Goal: Task Accomplishment & Management: Use online tool/utility

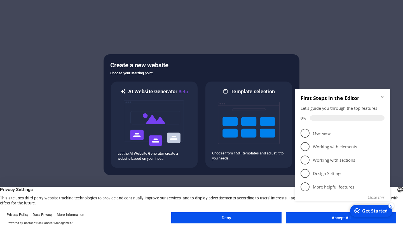
click at [382, 97] on icon "Minimize checklist" at bounding box center [382, 97] width 3 height 2
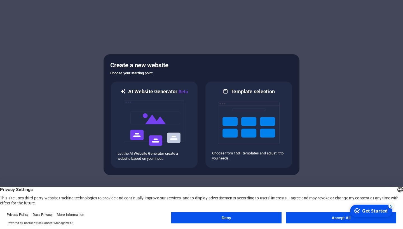
click at [261, 219] on button "Deny" at bounding box center [226, 218] width 110 height 11
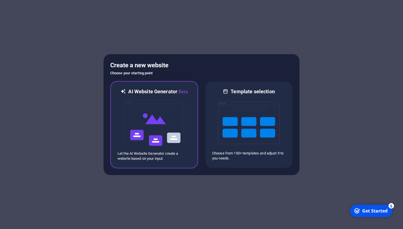
click at [170, 127] on img at bounding box center [154, 123] width 62 height 56
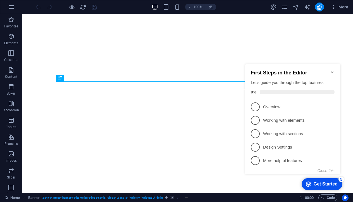
click at [331, 70] on icon "Minimize checklist" at bounding box center [333, 72] width 4 height 4
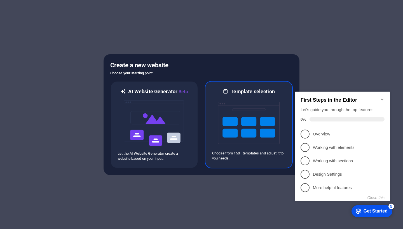
click at [225, 122] on img at bounding box center [249, 123] width 62 height 56
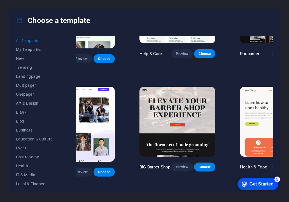
scroll to position [403, 48]
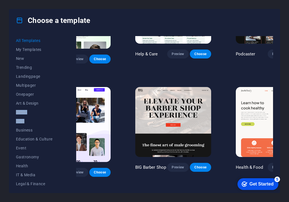
drag, startPoint x: 59, startPoint y: 108, endPoint x: 53, endPoint y: 123, distance: 16.0
click at [53, 123] on div "All Templates My Templates New Trending Landingpage Multipager Onepager Art & D…" at bounding box center [37, 111] width 43 height 150
click at [27, 175] on span "IT & Media" at bounding box center [34, 175] width 37 height 4
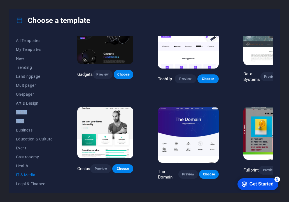
scroll to position [118, 0]
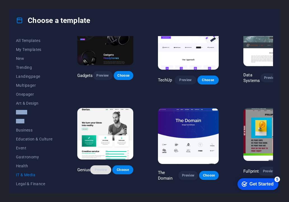
click at [107, 168] on span "Preview" at bounding box center [101, 169] width 12 height 4
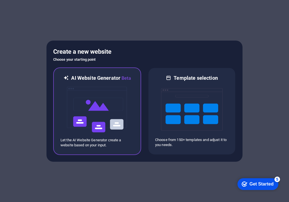
click at [114, 106] on img at bounding box center [97, 110] width 62 height 56
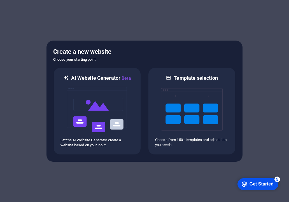
click at [265, 180] on div "checkmark Get Started 5" at bounding box center [257, 184] width 41 height 12
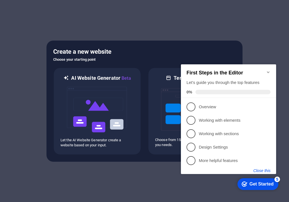
click at [261, 169] on button "Close this" at bounding box center [261, 170] width 17 height 4
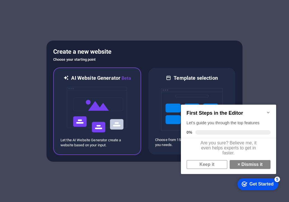
click at [102, 103] on img at bounding box center [97, 110] width 62 height 56
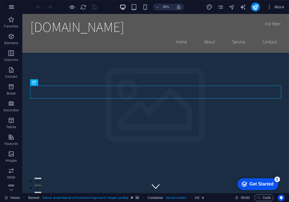
click at [10, 9] on icon "button" at bounding box center [11, 7] width 7 height 7
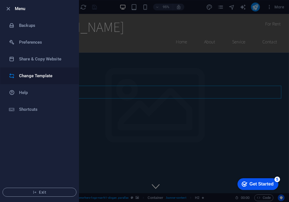
click at [36, 72] on li "Change Template" at bounding box center [39, 75] width 78 height 17
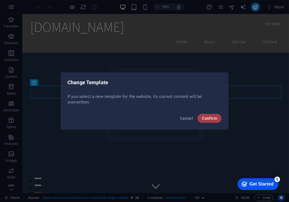
click at [216, 119] on span "Confirm" at bounding box center [209, 118] width 15 height 4
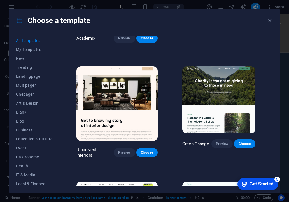
scroll to position [524, 1]
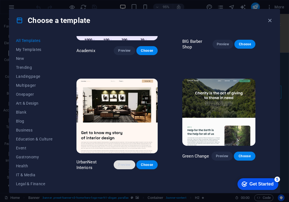
click at [118, 162] on span "Preview" at bounding box center [124, 164] width 12 height 4
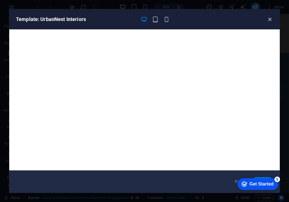
click at [272, 19] on icon "button" at bounding box center [269, 19] width 6 height 6
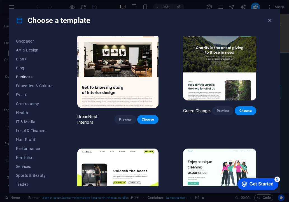
scroll to position [56, 0]
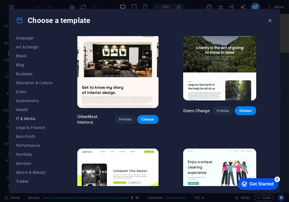
click at [23, 119] on span "IT & Media" at bounding box center [34, 118] width 37 height 4
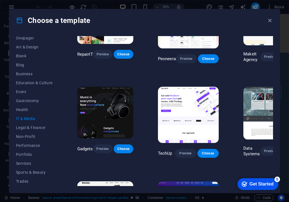
scroll to position [37, 0]
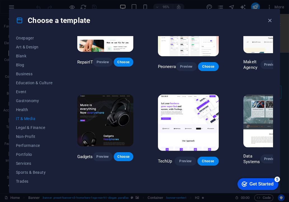
click at [101, 126] on img at bounding box center [105, 120] width 56 height 51
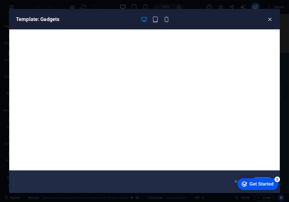
click at [268, 18] on icon "button" at bounding box center [269, 19] width 6 height 6
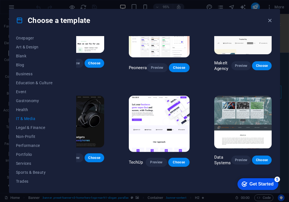
scroll to position [36, 30]
click at [176, 124] on img at bounding box center [159, 124] width 61 height 56
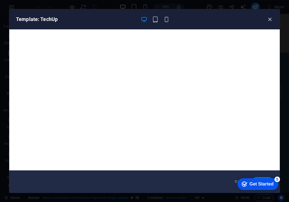
click at [271, 18] on icon "button" at bounding box center [269, 19] width 6 height 6
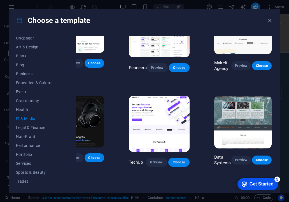
click at [176, 161] on span "Choose" at bounding box center [179, 162] width 12 height 4
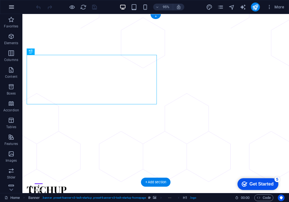
click at [11, 9] on icon "button" at bounding box center [11, 7] width 7 height 7
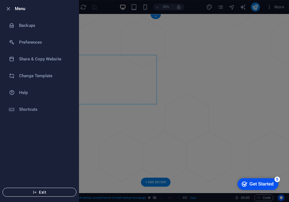
click at [35, 195] on button "Exit" at bounding box center [40, 192] width 74 height 9
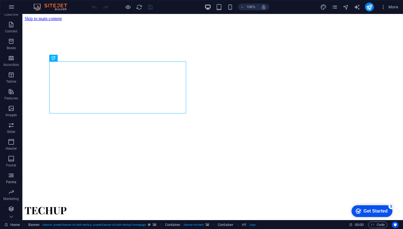
scroll to position [45, 0]
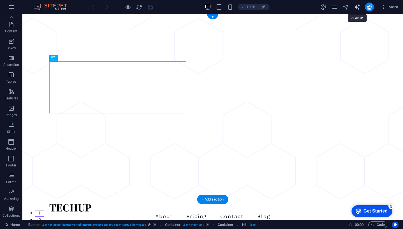
click at [357, 8] on icon "text_generator" at bounding box center [356, 7] width 6 height 6
select select "English"
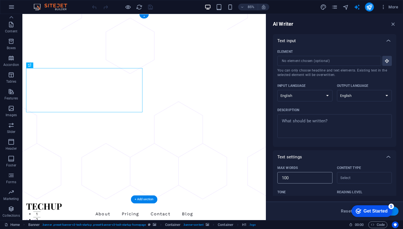
scroll to position [0, 0]
drag, startPoint x: 393, startPoint y: 24, endPoint x: 370, endPoint y: 10, distance: 27.4
click at [393, 24] on icon "button" at bounding box center [393, 24] width 6 height 6
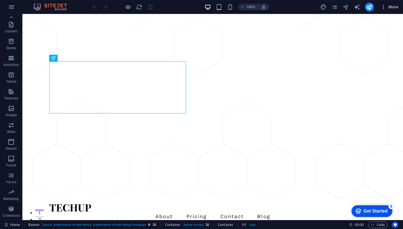
click at [386, 6] on icon "button" at bounding box center [383, 7] width 6 height 6
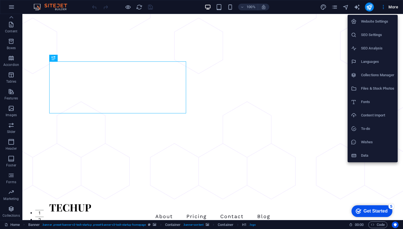
click at [213, 180] on div at bounding box center [201, 114] width 403 height 229
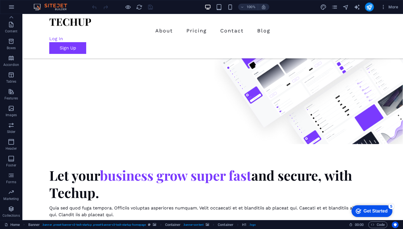
scroll to position [133, 0]
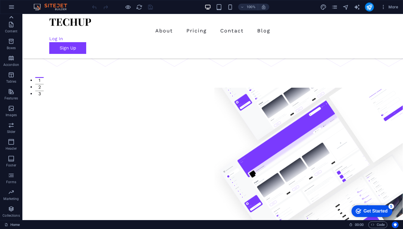
click at [15, 16] on icon at bounding box center [11, 17] width 8 height 8
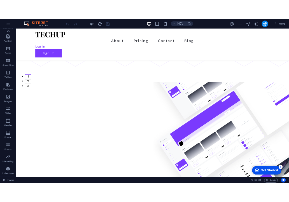
scroll to position [0, 0]
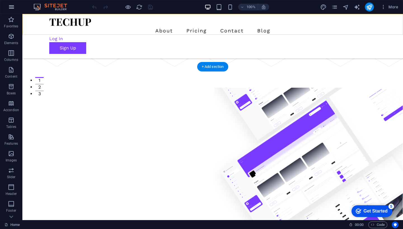
click at [9, 6] on icon "button" at bounding box center [11, 7] width 7 height 7
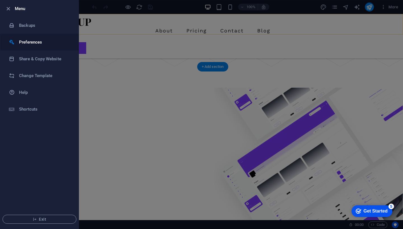
click at [16, 40] on div at bounding box center [14, 42] width 10 height 6
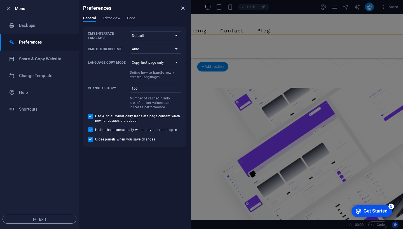
click at [183, 7] on icon "close" at bounding box center [183, 8] width 6 height 6
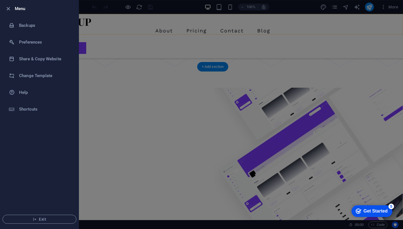
click at [382, 8] on div at bounding box center [201, 114] width 403 height 229
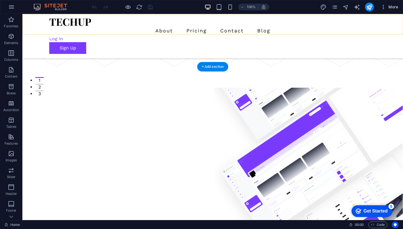
click at [388, 8] on span "More" at bounding box center [389, 7] width 18 height 6
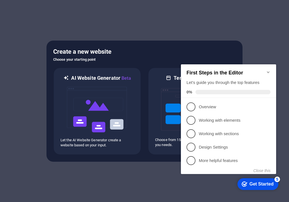
click at [270, 70] on icon "Minimize checklist" at bounding box center [268, 72] width 4 height 4
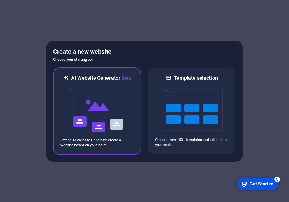
click at [103, 99] on img at bounding box center [97, 110] width 62 height 56
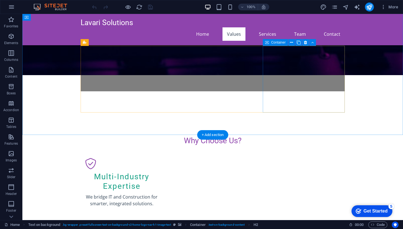
scroll to position [183, 0]
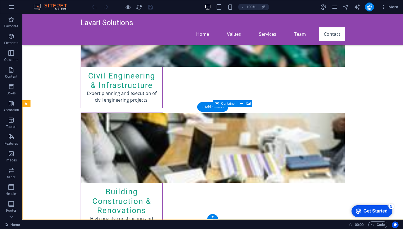
scroll to position [979, 0]
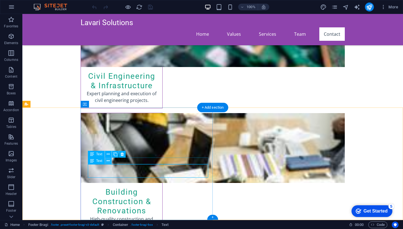
click at [109, 161] on icon at bounding box center [108, 161] width 3 height 6
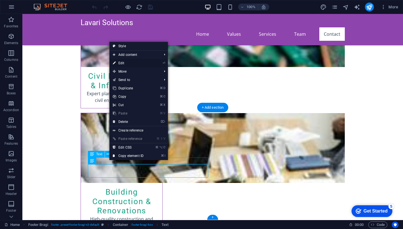
click at [127, 63] on link "⏎ Edit" at bounding box center [127, 63] width 37 height 8
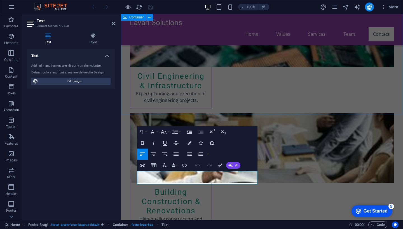
scroll to position [972, 0]
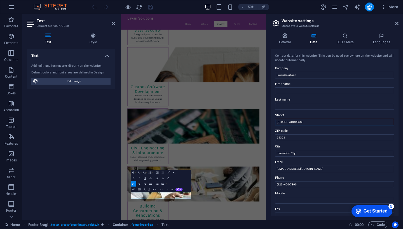
click at [284, 121] on input "[STREET_ADDRESS]" at bounding box center [334, 122] width 119 height 7
click at [281, 122] on input "[STREET_ADDRESS]" at bounding box center [334, 122] width 119 height 7
click at [299, 122] on input "123 Tech Avenue" at bounding box center [334, 122] width 119 height 7
drag, startPoint x: 308, startPoint y: 9, endPoint x: 284, endPoint y: 122, distance: 114.9
click at [284, 122] on input "1250" at bounding box center [334, 122] width 119 height 7
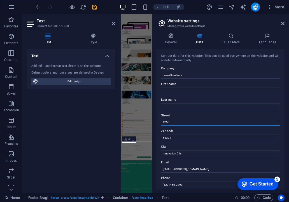
scroll to position [0, 0]
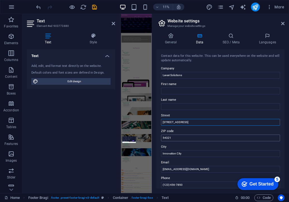
type input "[STREET_ADDRESS]"
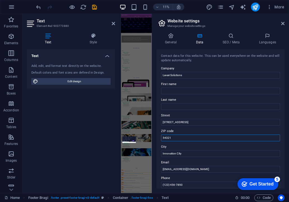
click at [168, 137] on input "54321" at bounding box center [220, 137] width 119 height 7
type input "0083"
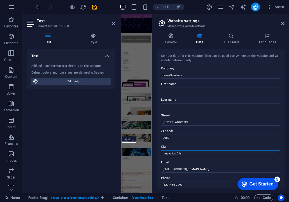
click at [190, 152] on input "Innovation City" at bounding box center [220, 153] width 119 height 7
type input "I"
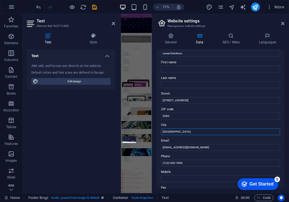
scroll to position [29, 0]
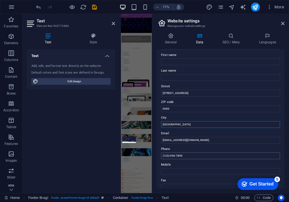
type input "[GEOGRAPHIC_DATA]"
click at [167, 154] on input "(123) 456-7890" at bounding box center [220, 155] width 119 height 7
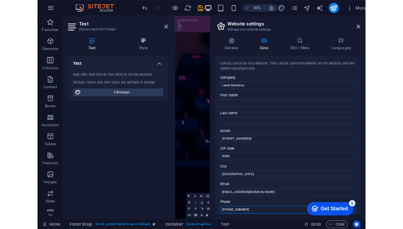
scroll to position [773, 0]
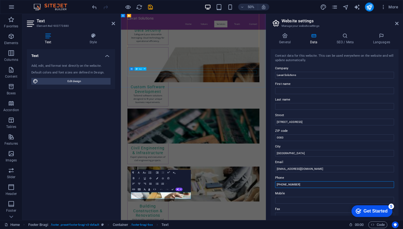
type input "[PHONE_NUMBER]"
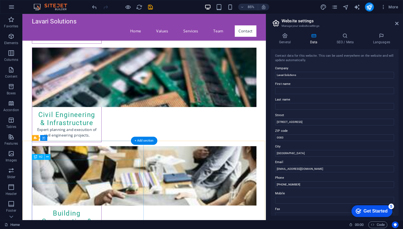
scroll to position [922, 0]
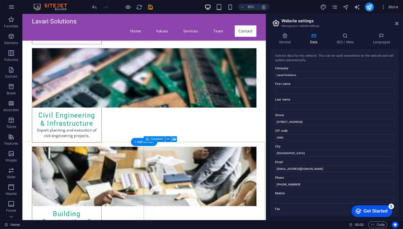
click at [167, 138] on icon at bounding box center [168, 139] width 3 height 5
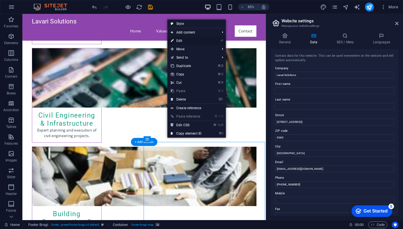
click at [185, 40] on link "⏎ Edit" at bounding box center [185, 41] width 37 height 8
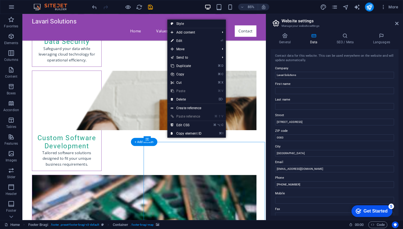
select select "px"
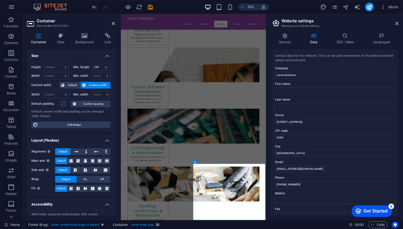
scroll to position [0, 0]
click at [114, 20] on h2 "Container" at bounding box center [76, 20] width 78 height 5
click at [112, 25] on icon at bounding box center [113, 23] width 3 height 4
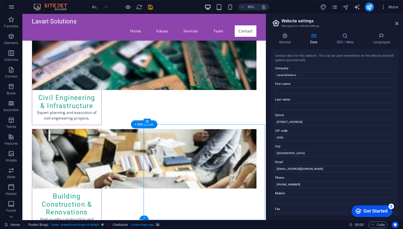
select select "px"
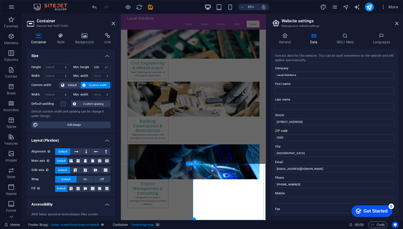
scroll to position [773, 0]
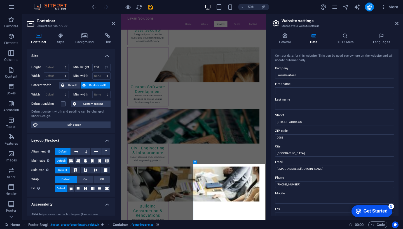
click at [63, 36] on icon at bounding box center [61, 36] width 16 height 6
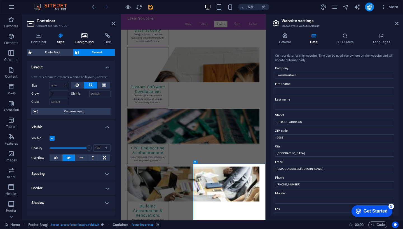
click at [77, 36] on icon at bounding box center [84, 36] width 27 height 6
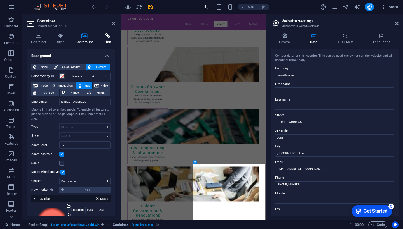
click at [104, 39] on h4 "Link" at bounding box center [107, 39] width 15 height 12
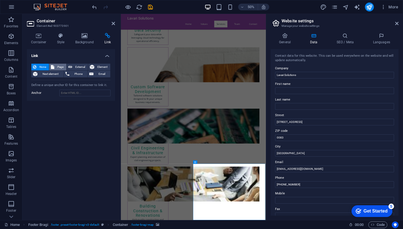
click at [60, 65] on span "Page" at bounding box center [60, 67] width 9 height 7
select select
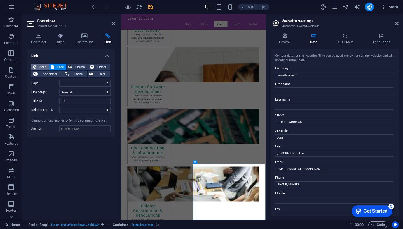
click at [39, 66] on span "None" at bounding box center [42, 67] width 9 height 7
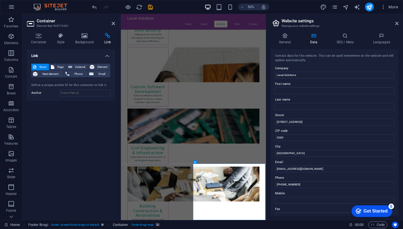
click at [114, 21] on h2 "Container" at bounding box center [76, 20] width 78 height 5
click at [395, 25] on icon at bounding box center [396, 23] width 3 height 4
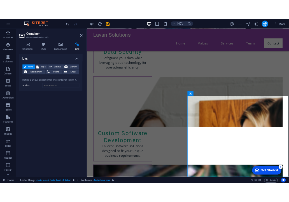
scroll to position [979, 0]
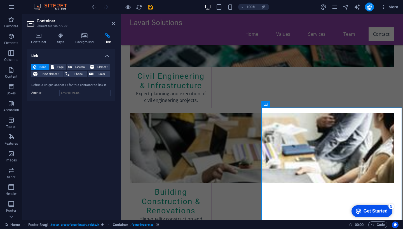
click at [370, 6] on icon "publish" at bounding box center [369, 7] width 6 height 6
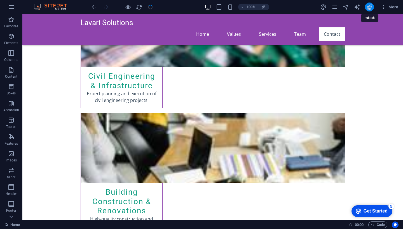
click at [370, 6] on icon "publish" at bounding box center [369, 7] width 6 height 6
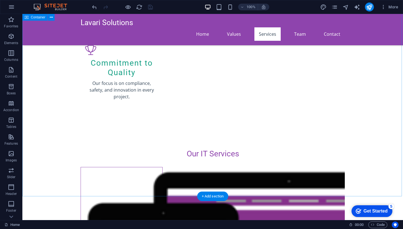
scroll to position [415, 0]
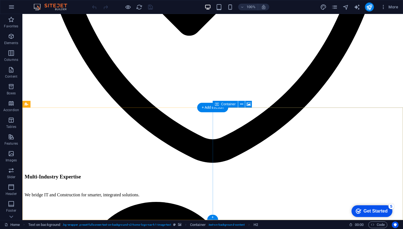
scroll to position [979, 0]
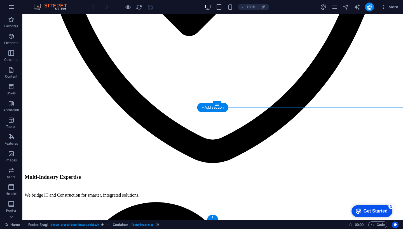
select select "px"
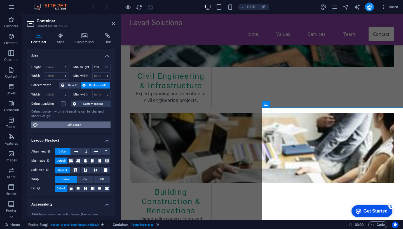
click at [75, 126] on span "Edit design" at bounding box center [74, 125] width 69 height 7
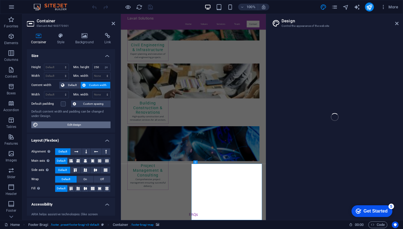
select select "px"
select select "200"
select select "px"
select select "rem"
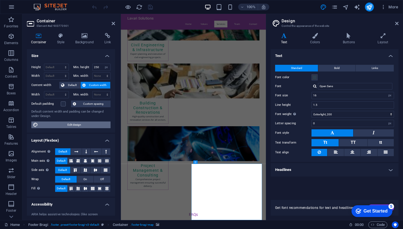
scroll to position [773, 0]
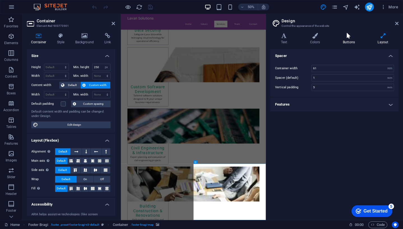
click at [346, 36] on icon at bounding box center [348, 36] width 32 height 6
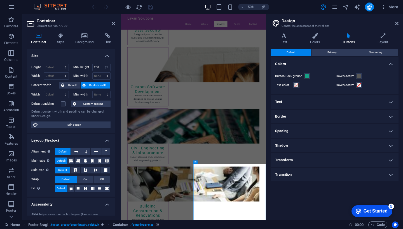
click at [386, 30] on div "Variants Text Colors Buttons Layout Text Standard Bold Links Font color Font Op…" at bounding box center [334, 125] width 137 height 192
click at [386, 35] on icon at bounding box center [382, 36] width 31 height 6
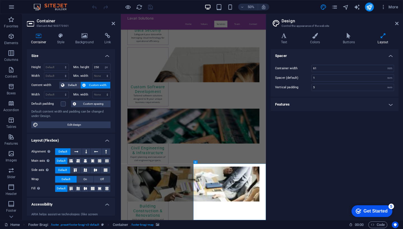
click at [388, 108] on h4 "Features" at bounding box center [334, 104] width 128 height 13
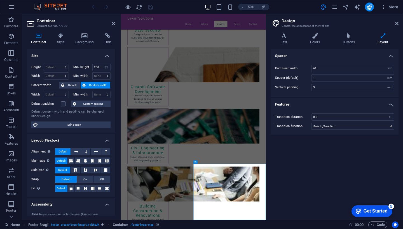
click at [396, 20] on h2 "Design" at bounding box center [339, 20] width 117 height 5
click at [396, 24] on icon at bounding box center [396, 23] width 3 height 4
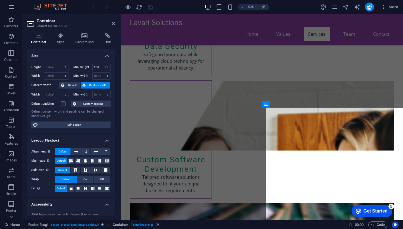
scroll to position [979, 0]
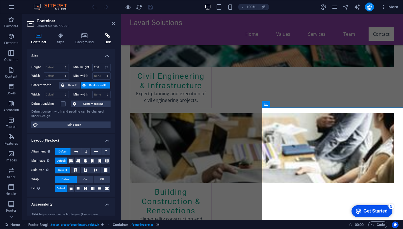
click at [108, 37] on icon at bounding box center [107, 36] width 15 height 6
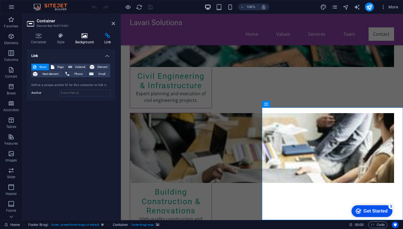
click at [90, 39] on h4 "Background" at bounding box center [85, 39] width 29 height 12
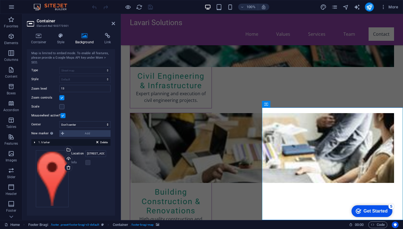
scroll to position [56, 0]
click at [79, 155] on label "Location" at bounding box center [78, 154] width 14 height 7
click at [85, 155] on input "[STREET_ADDRESS]" at bounding box center [95, 154] width 21 height 7
type input "1"
type input "[STREET_ADDRESS]"
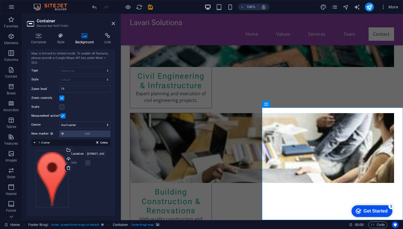
click at [88, 164] on label at bounding box center [87, 162] width 5 height 5
click at [367, 8] on icon "publish" at bounding box center [369, 7] width 6 height 6
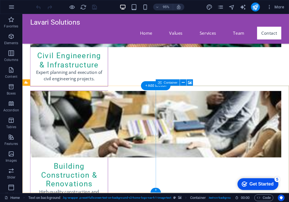
scroll to position [997, 0]
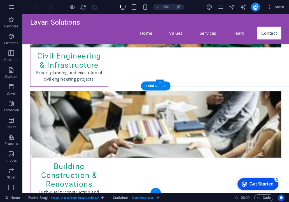
select select "px"
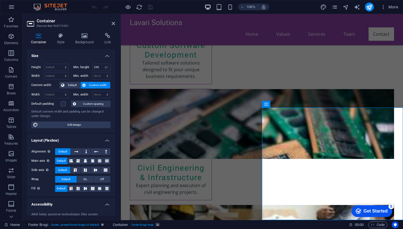
scroll to position [979, 0]
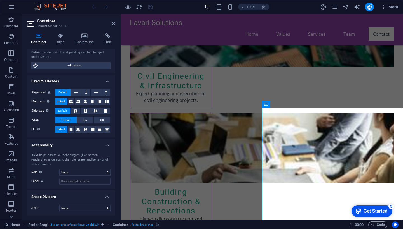
scroll to position [59, 0]
click at [62, 40] on h4 "Style" at bounding box center [62, 39] width 18 height 12
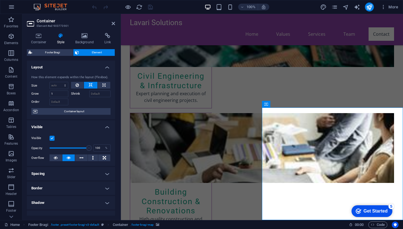
scroll to position [0, 0]
click at [73, 113] on span "Container layout" at bounding box center [74, 111] width 70 height 7
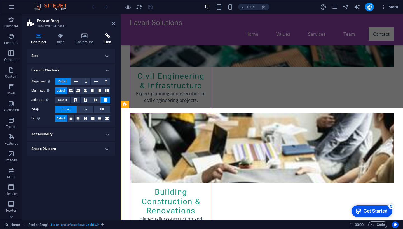
click at [104, 39] on h4 "Link" at bounding box center [107, 39] width 15 height 12
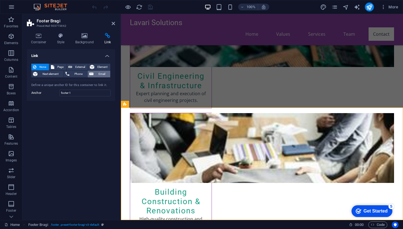
click at [96, 75] on span "Email" at bounding box center [101, 74] width 13 height 7
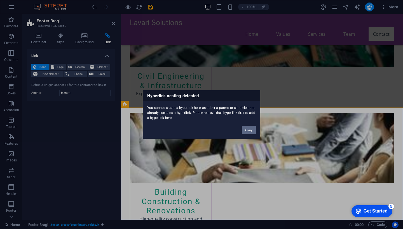
click at [243, 129] on button "Okay" at bounding box center [249, 130] width 14 height 8
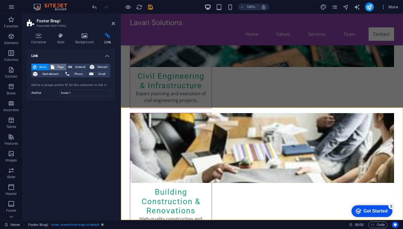
click at [61, 67] on span "Page" at bounding box center [60, 67] width 9 height 7
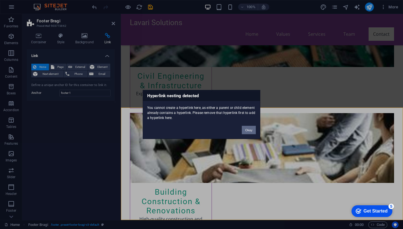
click at [242, 130] on button "Okay" at bounding box center [249, 130] width 14 height 8
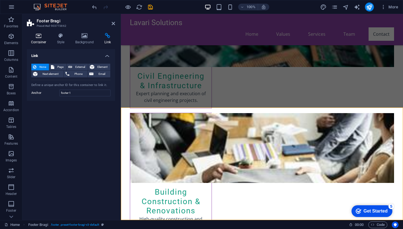
click at [43, 37] on icon at bounding box center [39, 36] width 24 height 6
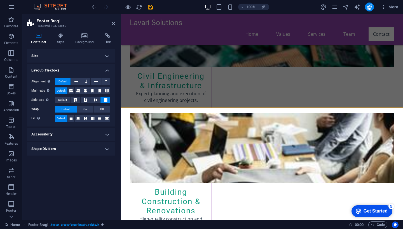
click at [105, 56] on h4 "Size" at bounding box center [71, 55] width 88 height 13
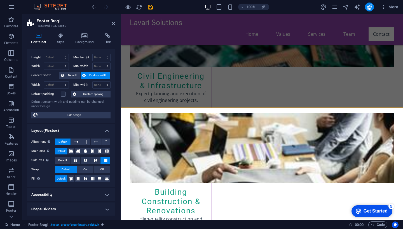
scroll to position [10, 0]
click at [112, 25] on icon at bounding box center [113, 23] width 3 height 4
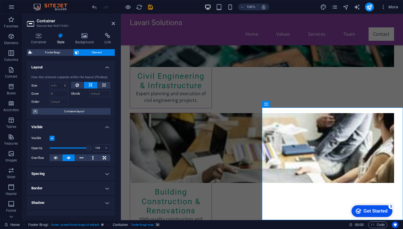
scroll to position [0, 0]
click at [297, 103] on icon at bounding box center [298, 104] width 4 height 6
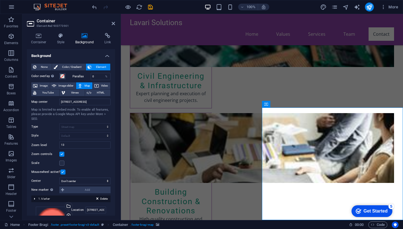
click at [82, 86] on button "Map" at bounding box center [84, 85] width 16 height 7
click at [69, 85] on span "Image slider" at bounding box center [66, 85] width 16 height 7
select select "ms"
select select "s"
select select "progressive"
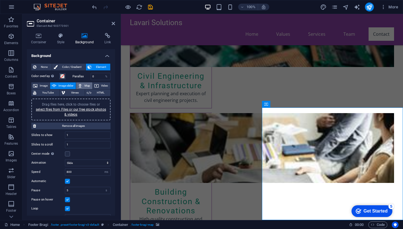
click at [86, 84] on span "Map" at bounding box center [87, 85] width 7 height 7
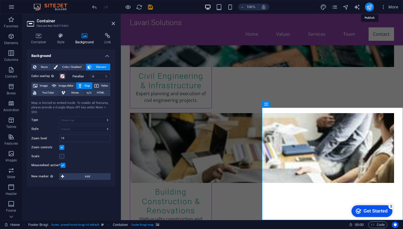
click at [370, 6] on icon "publish" at bounding box center [369, 7] width 6 height 6
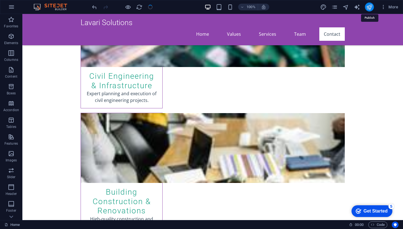
click at [370, 6] on icon "publish" at bounding box center [369, 7] width 6 height 6
